Goal: Task Accomplishment & Management: Complete application form

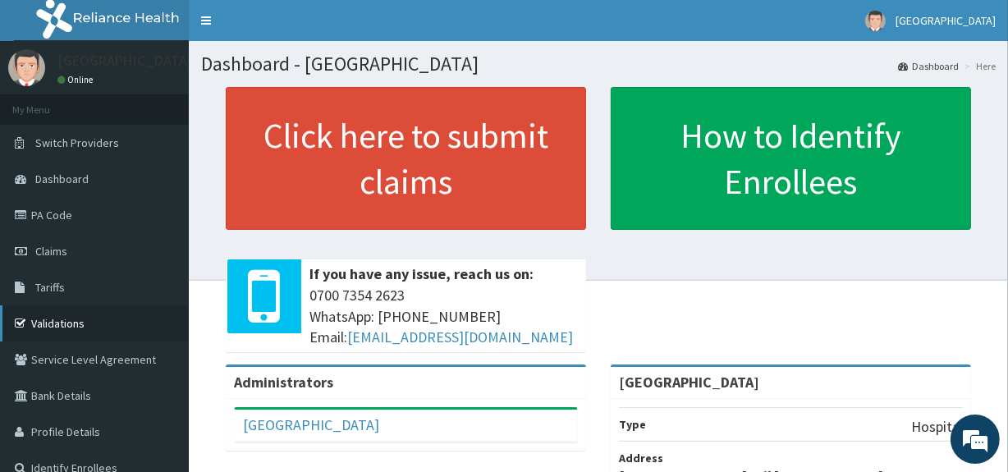
click at [52, 329] on link "Validations" at bounding box center [94, 323] width 189 height 36
click at [76, 222] on link "PA Code" at bounding box center [94, 215] width 189 height 36
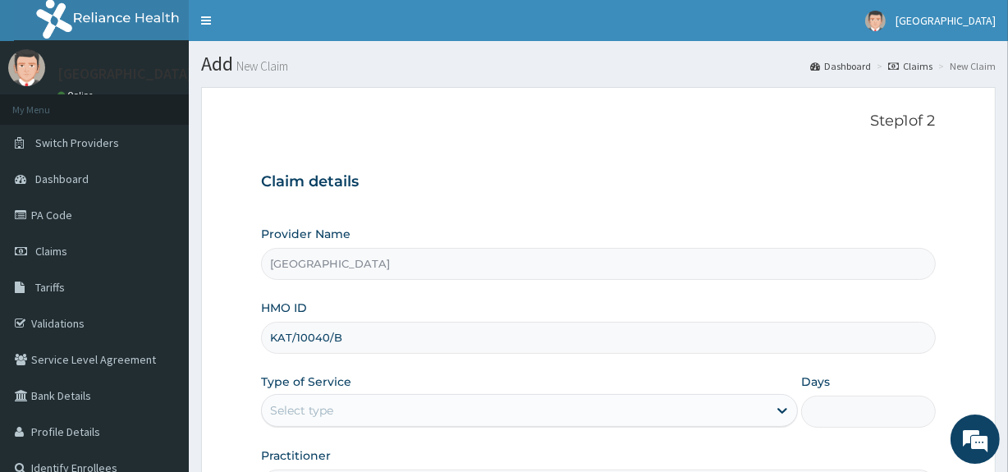
type input "KAT/10040/B"
click at [530, 407] on div "Select type" at bounding box center [515, 410] width 506 height 26
click at [632, 159] on div "Claim details Provider Name Medwin Hospital HMO ID KAT/10040/B Type of Service …" at bounding box center [598, 329] width 674 height 345
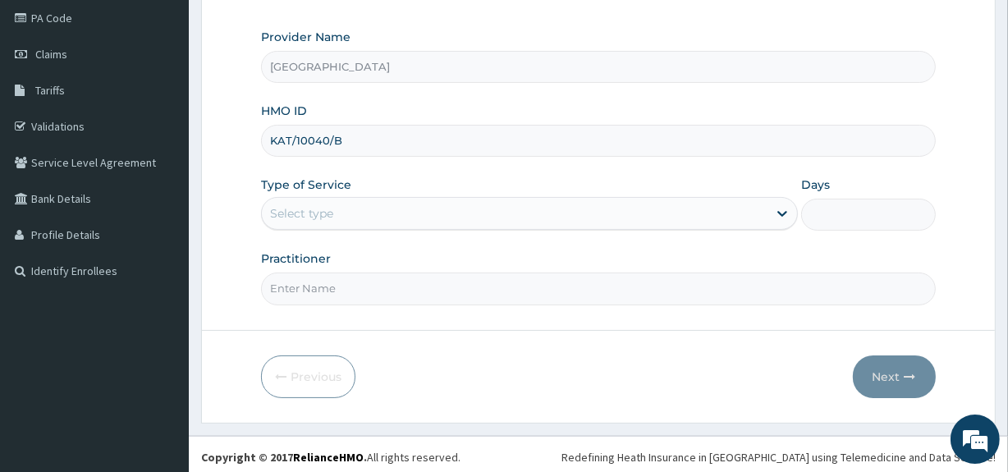
scroll to position [200, 0]
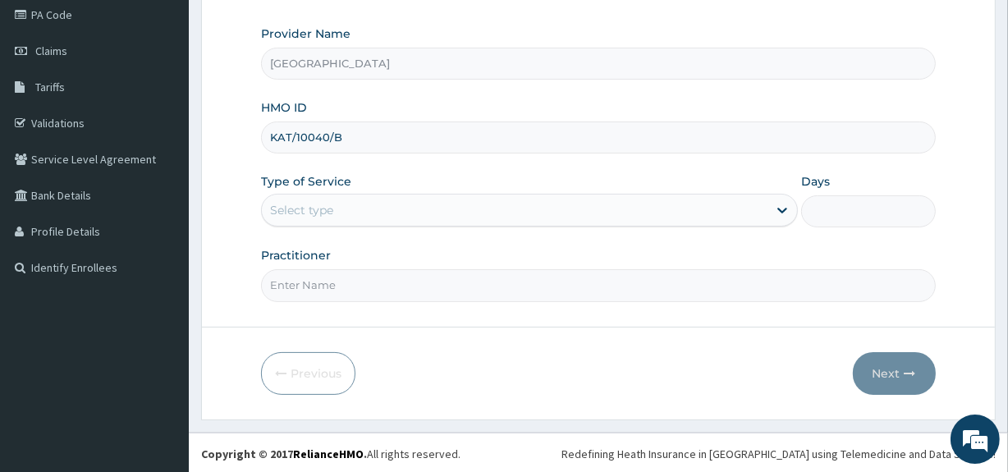
click at [569, 208] on div "Select type" at bounding box center [515, 210] width 506 height 26
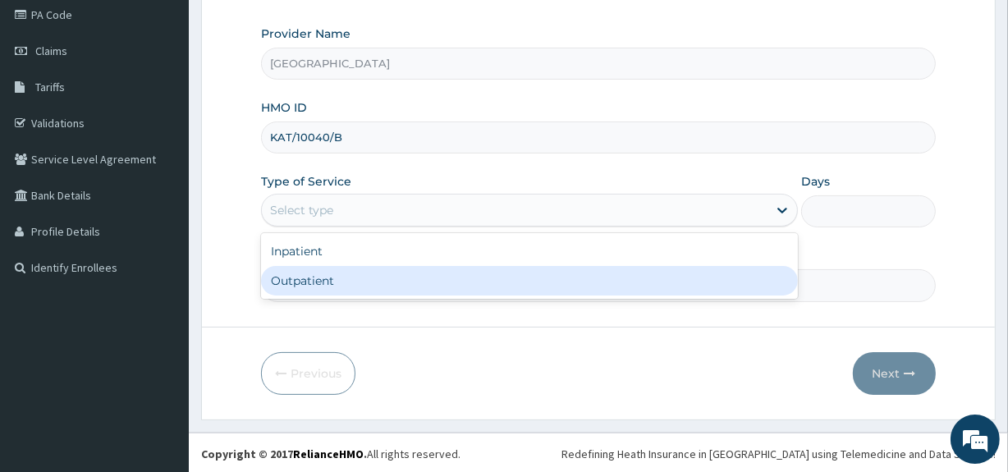
click at [549, 285] on div "Outpatient" at bounding box center [529, 281] width 537 height 30
type input "1"
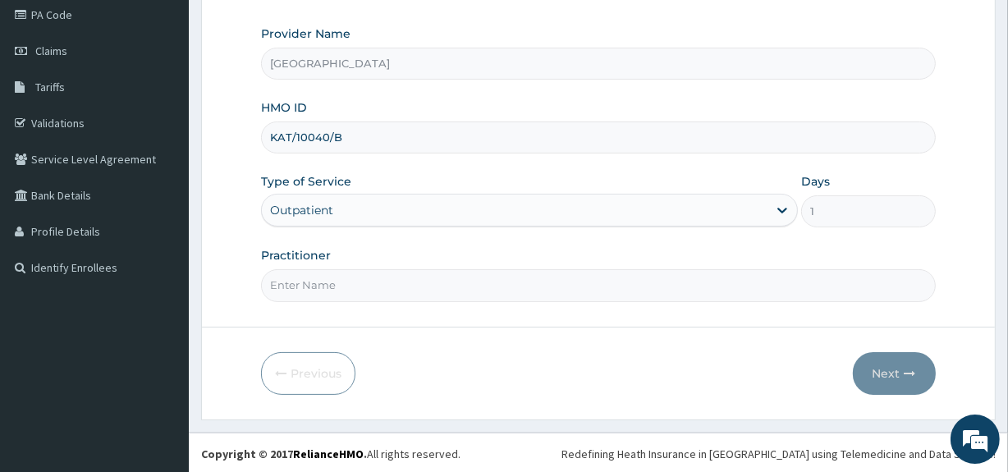
click at [549, 285] on input "Practitioner" at bounding box center [598, 285] width 674 height 32
type input "DR KINGSELY"
click at [900, 361] on button "Next" at bounding box center [894, 373] width 83 height 43
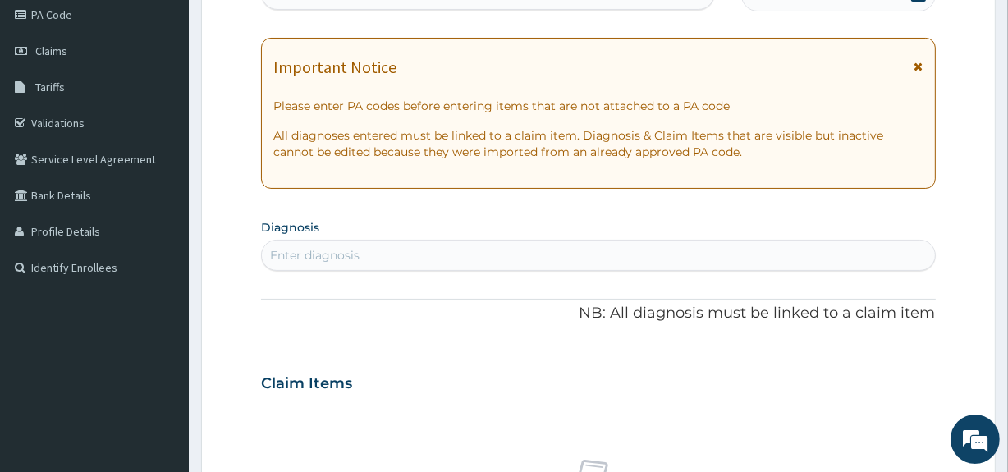
click at [814, 17] on div "PA Code / Prescription Code Enter Code(Secondary Care Only) Encounter Date DD-M…" at bounding box center [598, 381] width 674 height 850
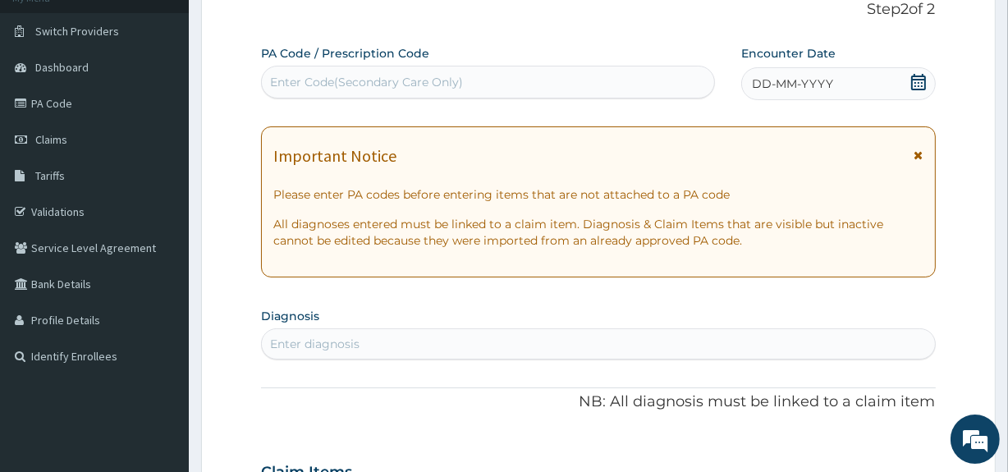
scroll to position [111, 0]
click at [538, 89] on div "Enter Code(Secondary Care Only)" at bounding box center [488, 83] width 452 height 26
paste input "PA/380DB0"
type input "PA/380DB0"
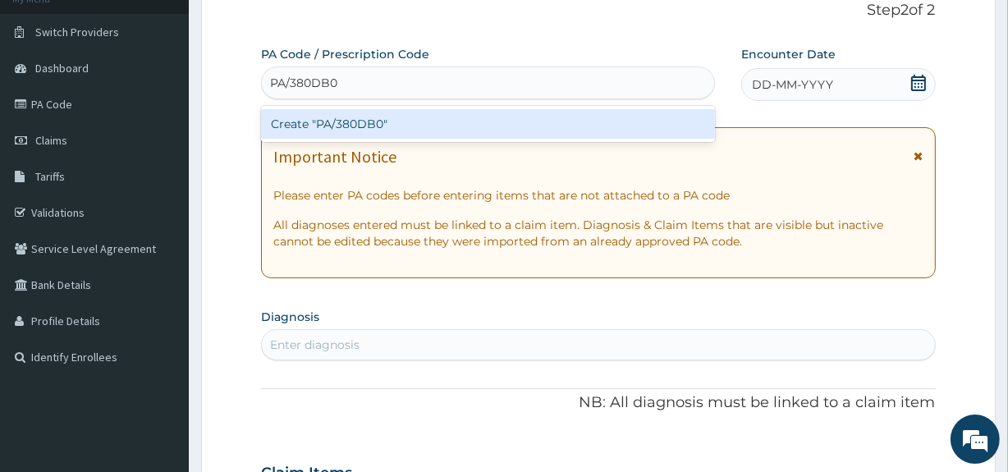
click at [484, 126] on div "Create "PA/380DB0"" at bounding box center [487, 124] width 453 height 30
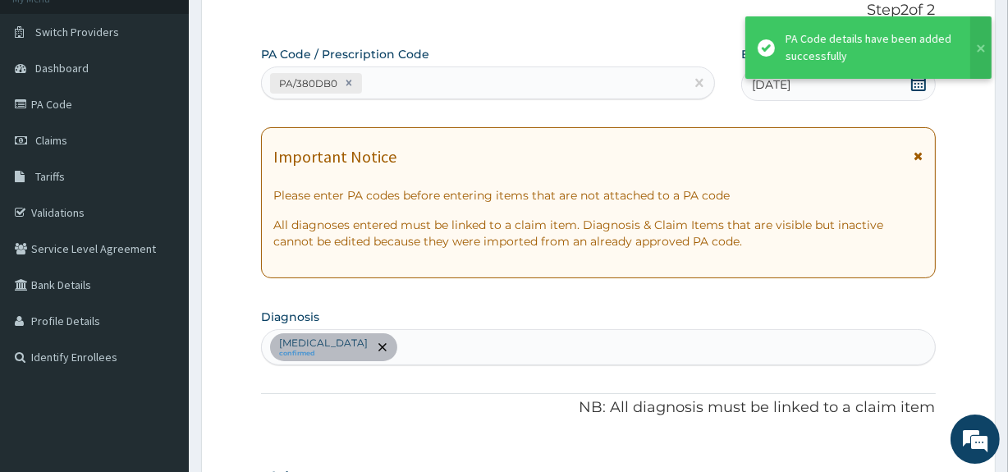
scroll to position [446, 0]
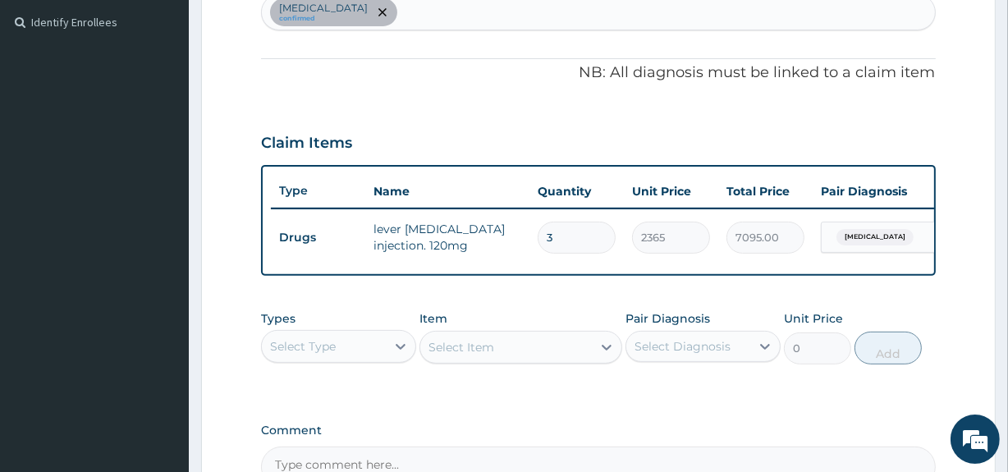
type input "2"
type input "4730.00"
type input "0.00"
type input "3"
type input "7095.00"
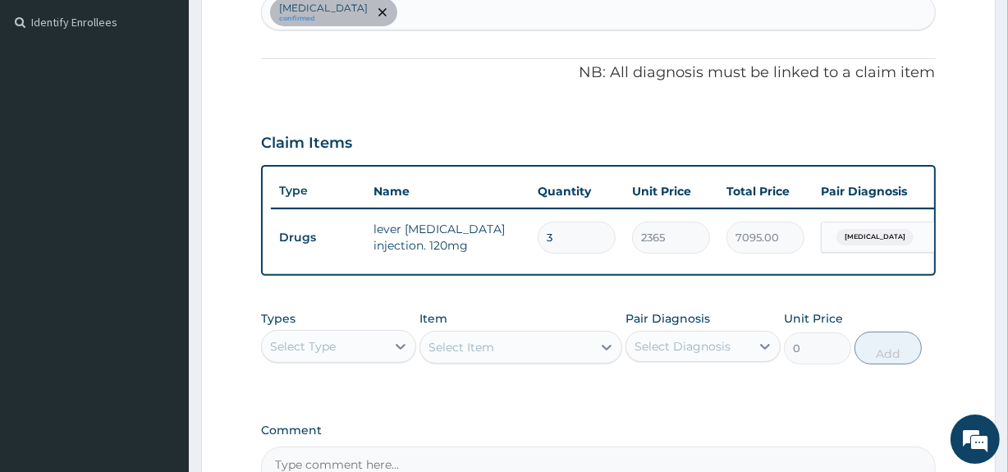
type input "3"
click at [661, 397] on div "Types Select Type Item Select Item Pair Diagnosis Select Diagnosis Unit Price 0…" at bounding box center [598, 349] width 674 height 95
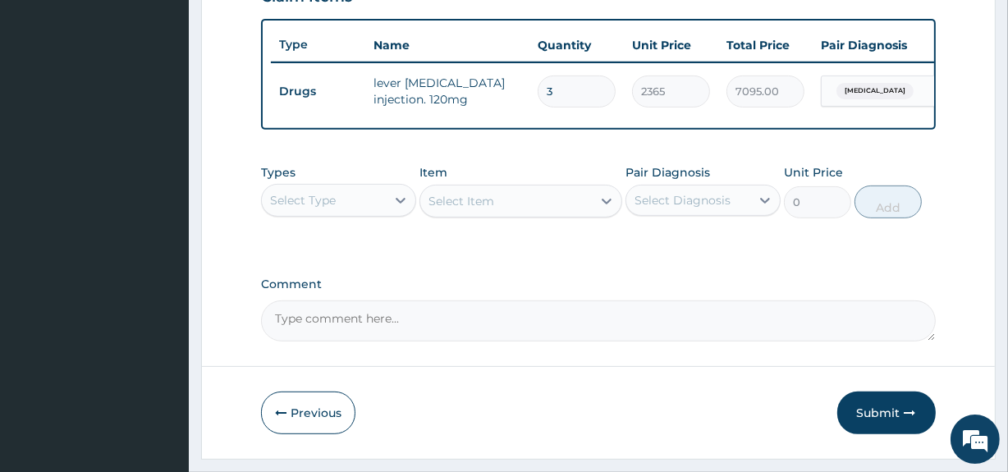
scroll to position [595, 0]
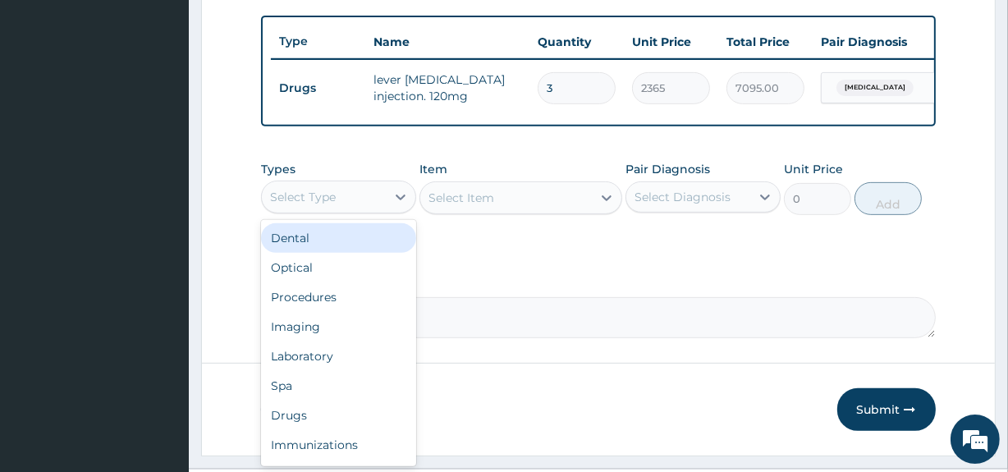
click at [300, 203] on div "Select Type" at bounding box center [303, 197] width 66 height 16
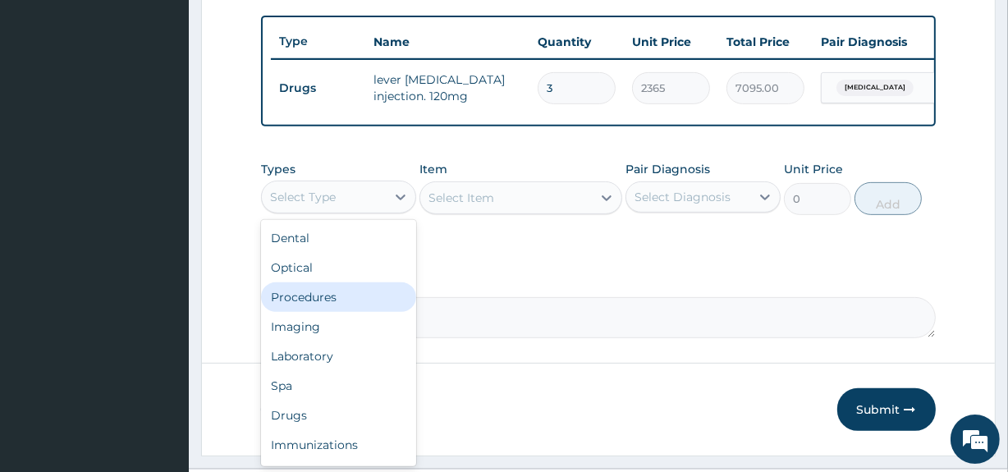
click at [311, 312] on div "Procedures" at bounding box center [338, 297] width 155 height 30
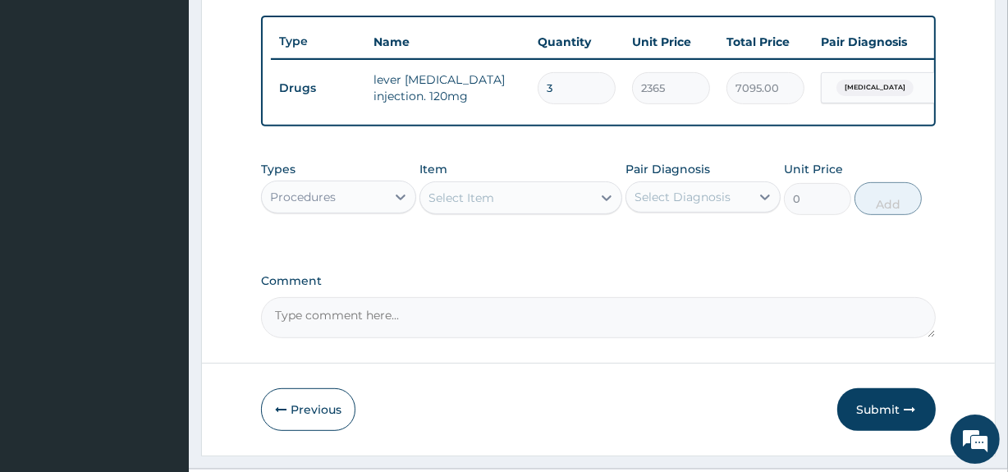
click at [476, 204] on div "Select Item" at bounding box center [462, 198] width 66 height 16
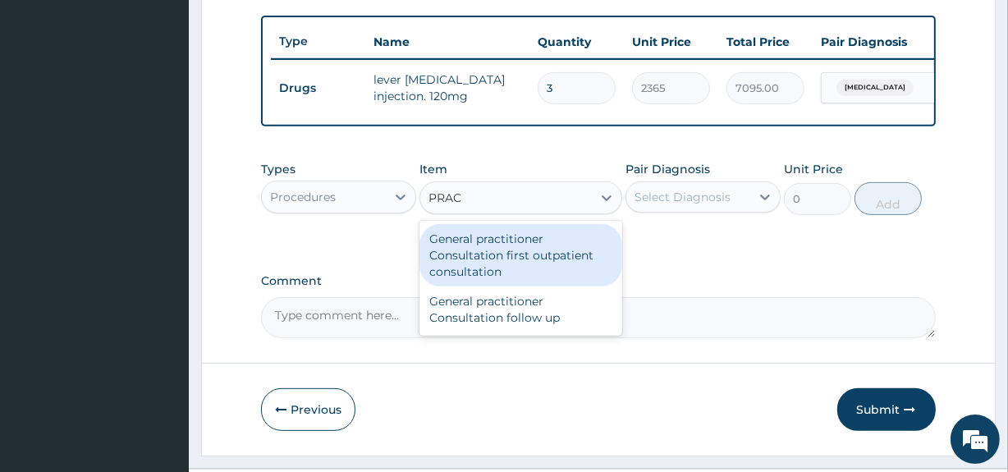
type input "PRACT"
click at [469, 257] on div "General practitioner Consultation first outpatient consultation" at bounding box center [521, 255] width 202 height 62
type input "3547.5"
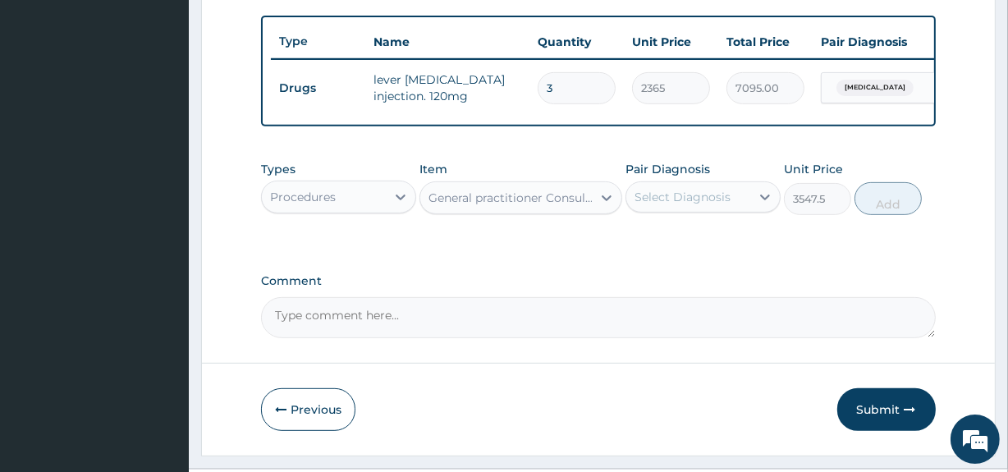
click at [667, 205] on div "Select Diagnosis" at bounding box center [683, 197] width 96 height 16
click at [640, 243] on input "checkbox" at bounding box center [641, 237] width 11 height 11
checkbox input "true"
click at [888, 209] on button "Add" at bounding box center [888, 198] width 67 height 33
type input "0"
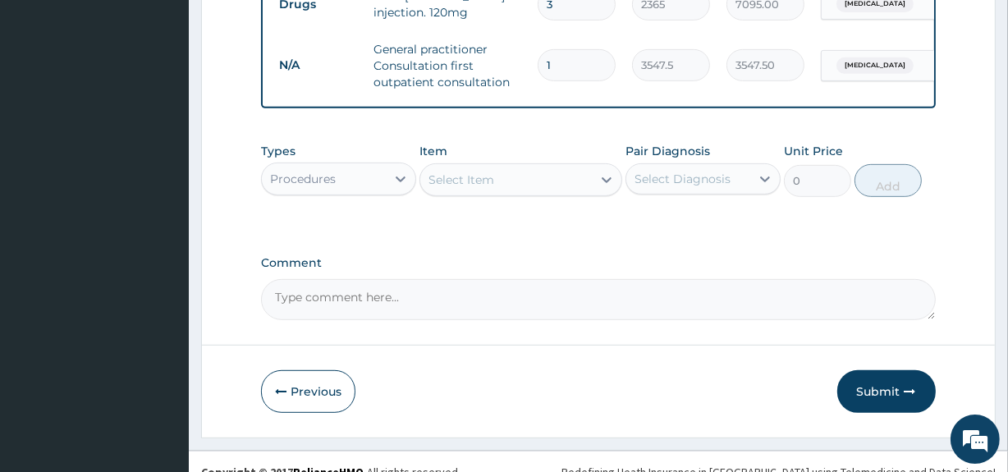
scroll to position [709, 0]
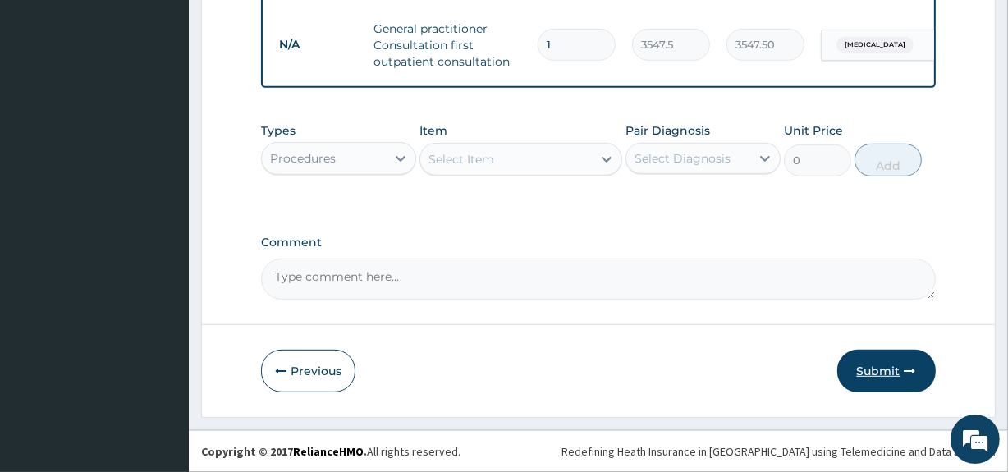
click at [884, 368] on button "Submit" at bounding box center [887, 371] width 99 height 43
